Goal: Navigation & Orientation: Find specific page/section

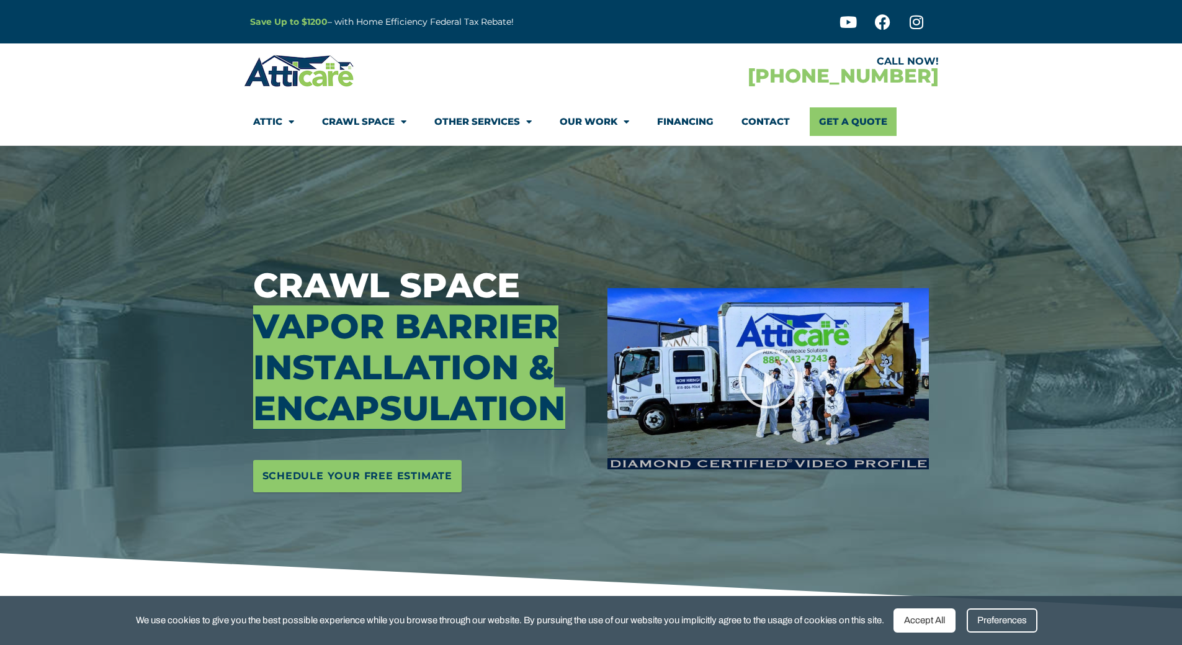
click at [606, 119] on link "Our Work" at bounding box center [594, 121] width 69 height 29
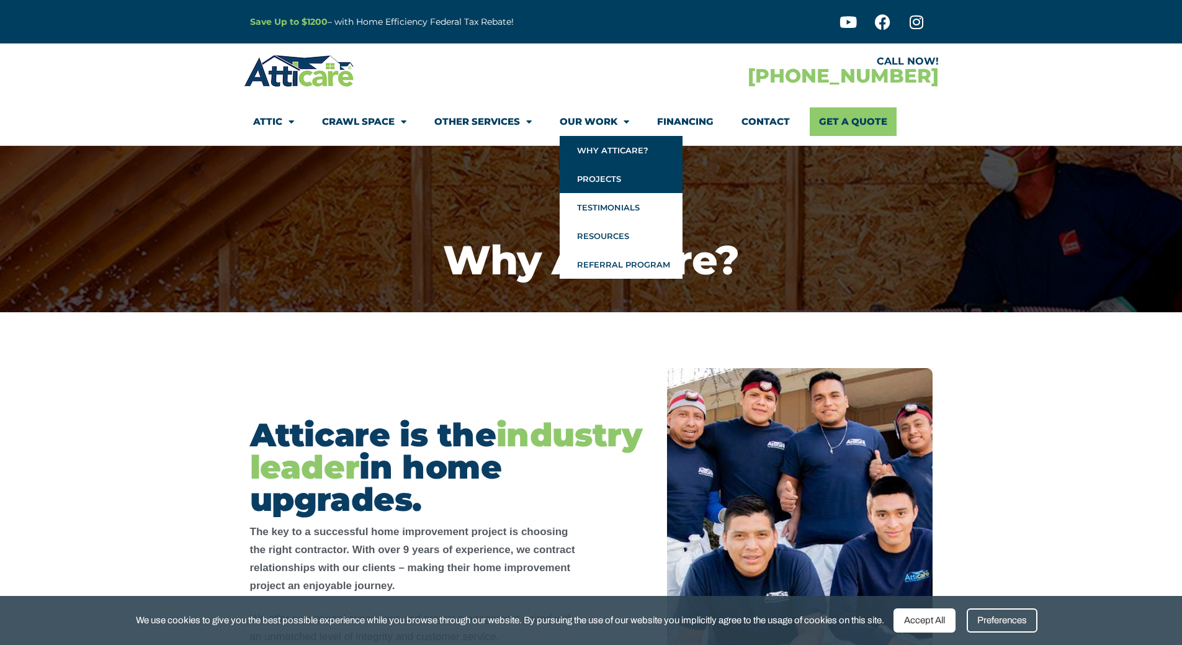
click at [604, 179] on link "Projects" at bounding box center [621, 178] width 123 height 29
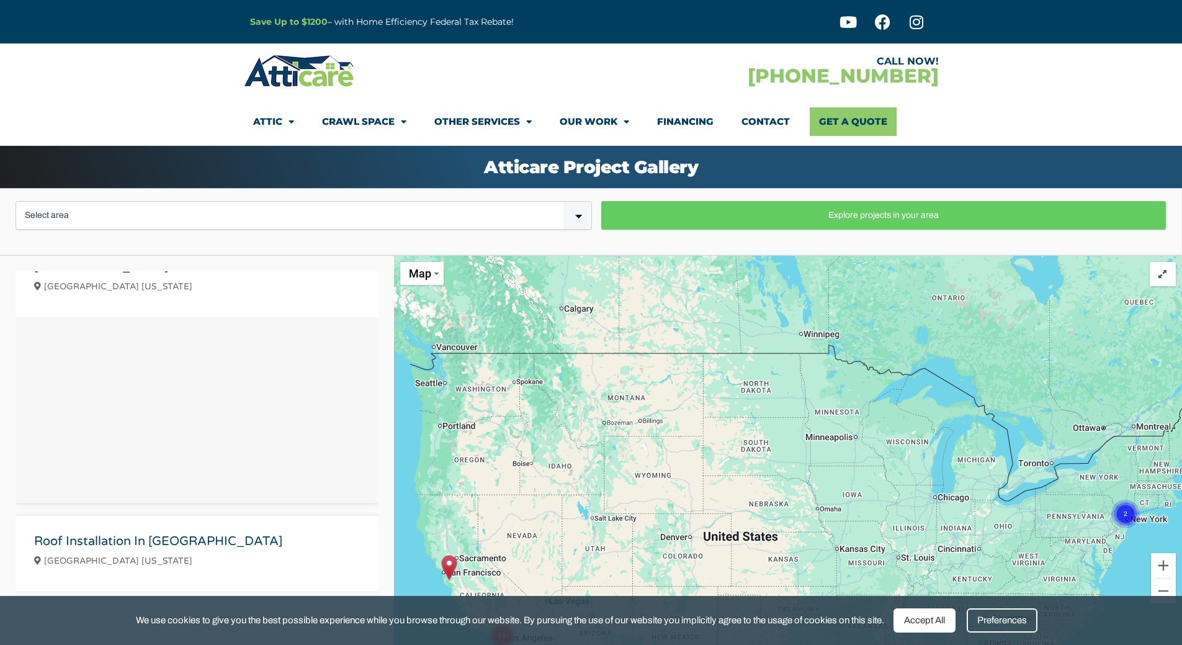
scroll to position [1737, 0]
